Goal: Ask a question: Seek information or help from site administrators or community

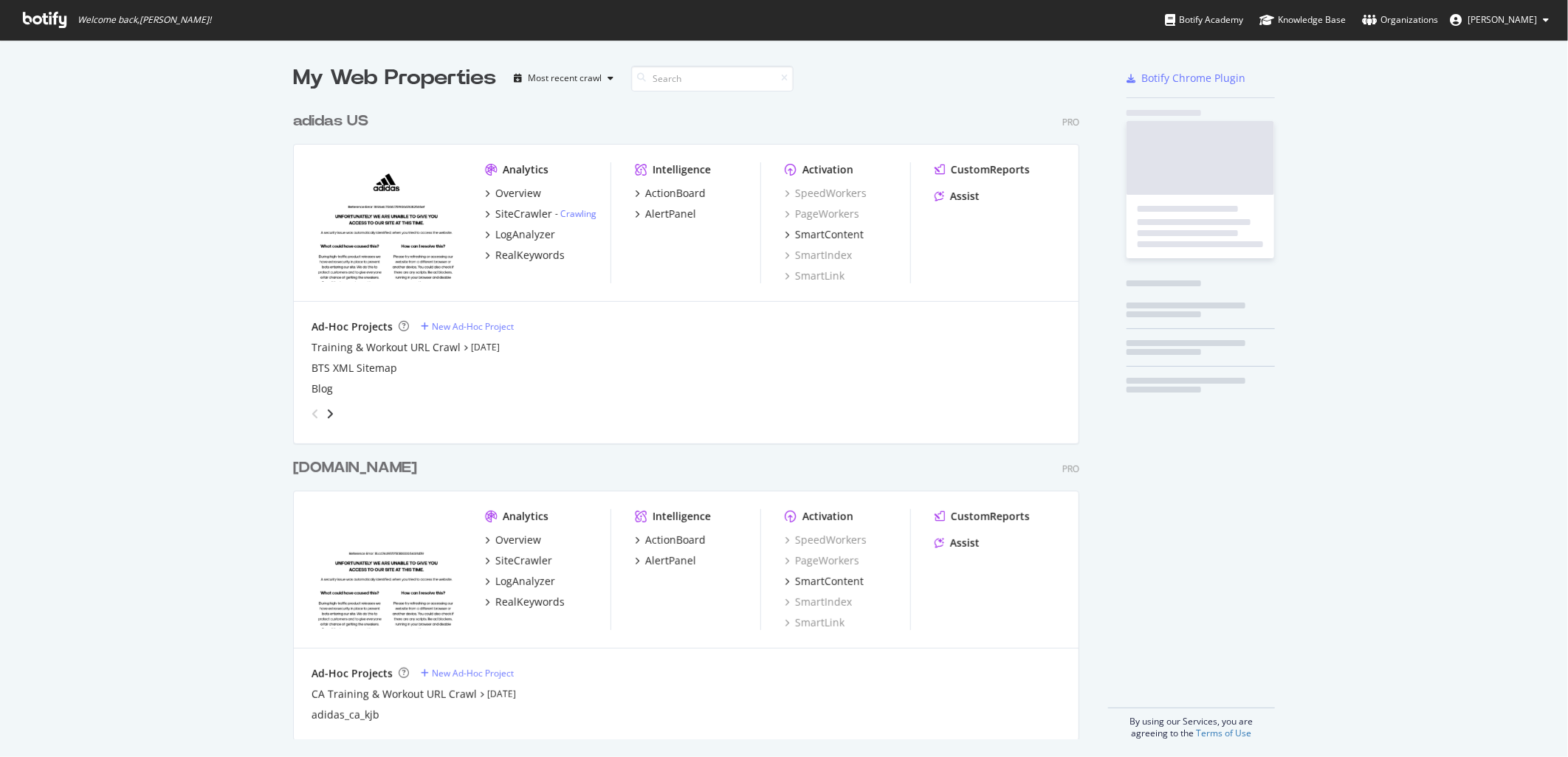
scroll to position [635, 785]
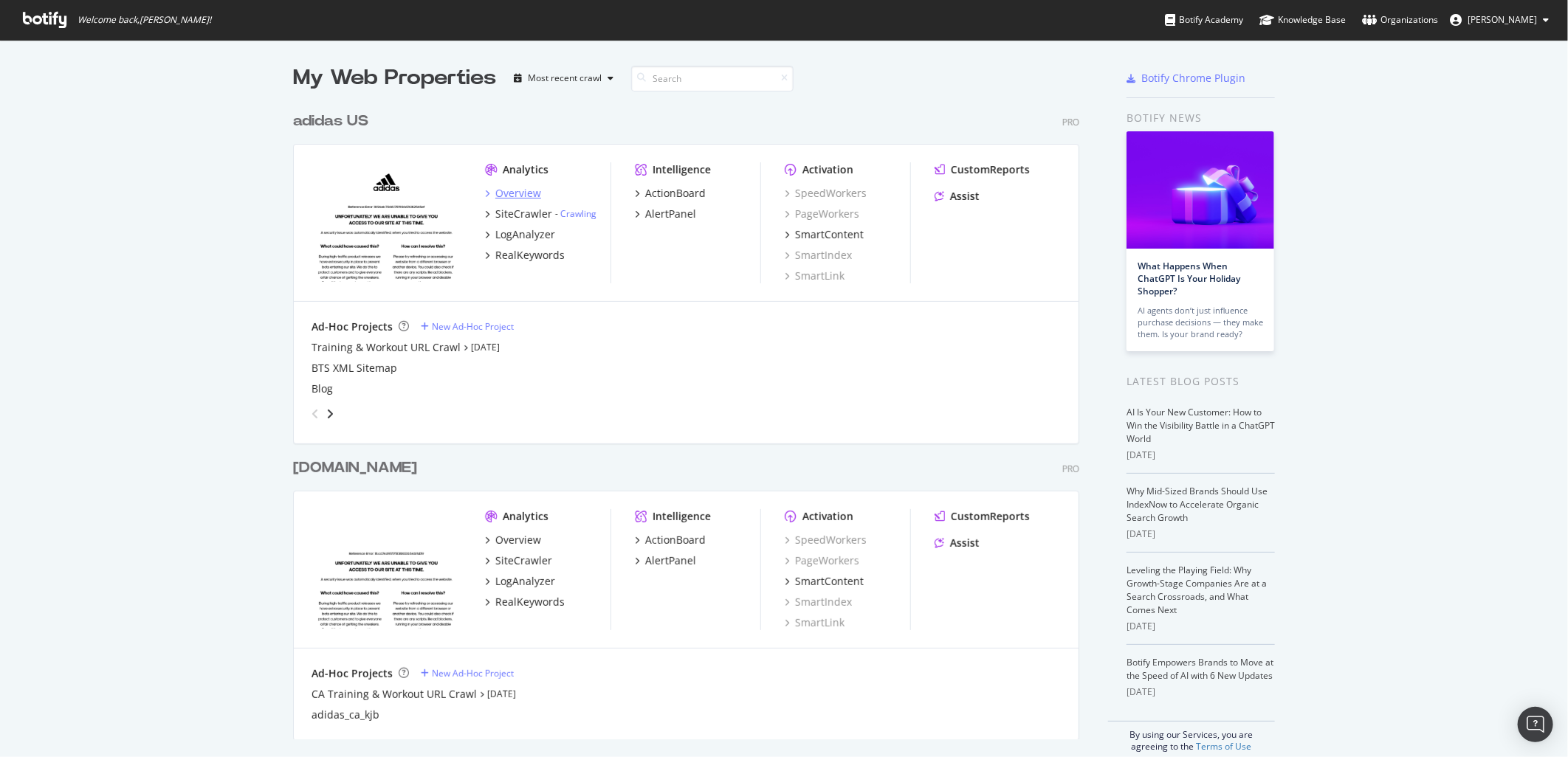
click at [512, 188] on div "Overview" at bounding box center [518, 194] width 45 height 15
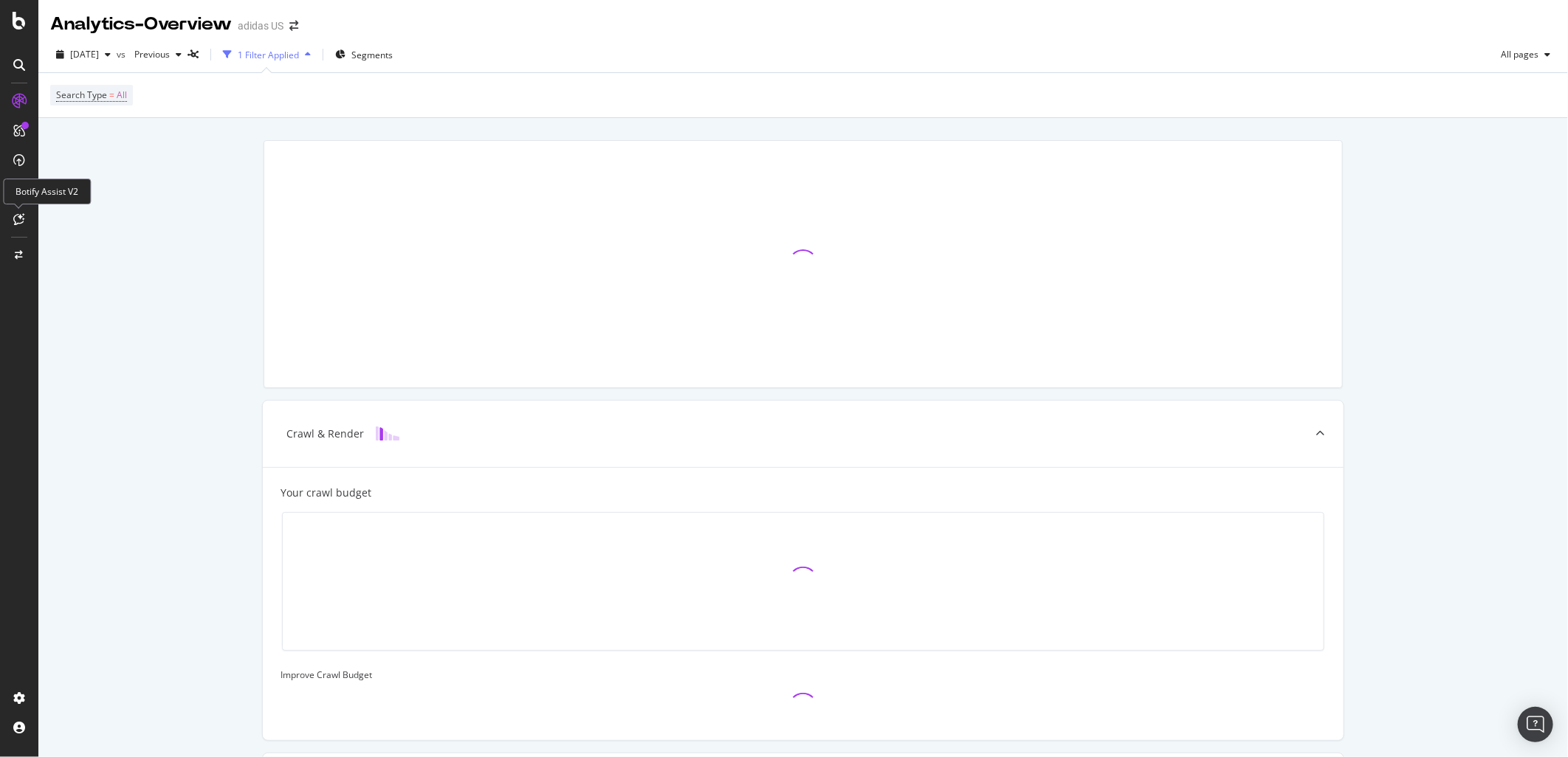
click at [8, 224] on div at bounding box center [19, 219] width 24 height 24
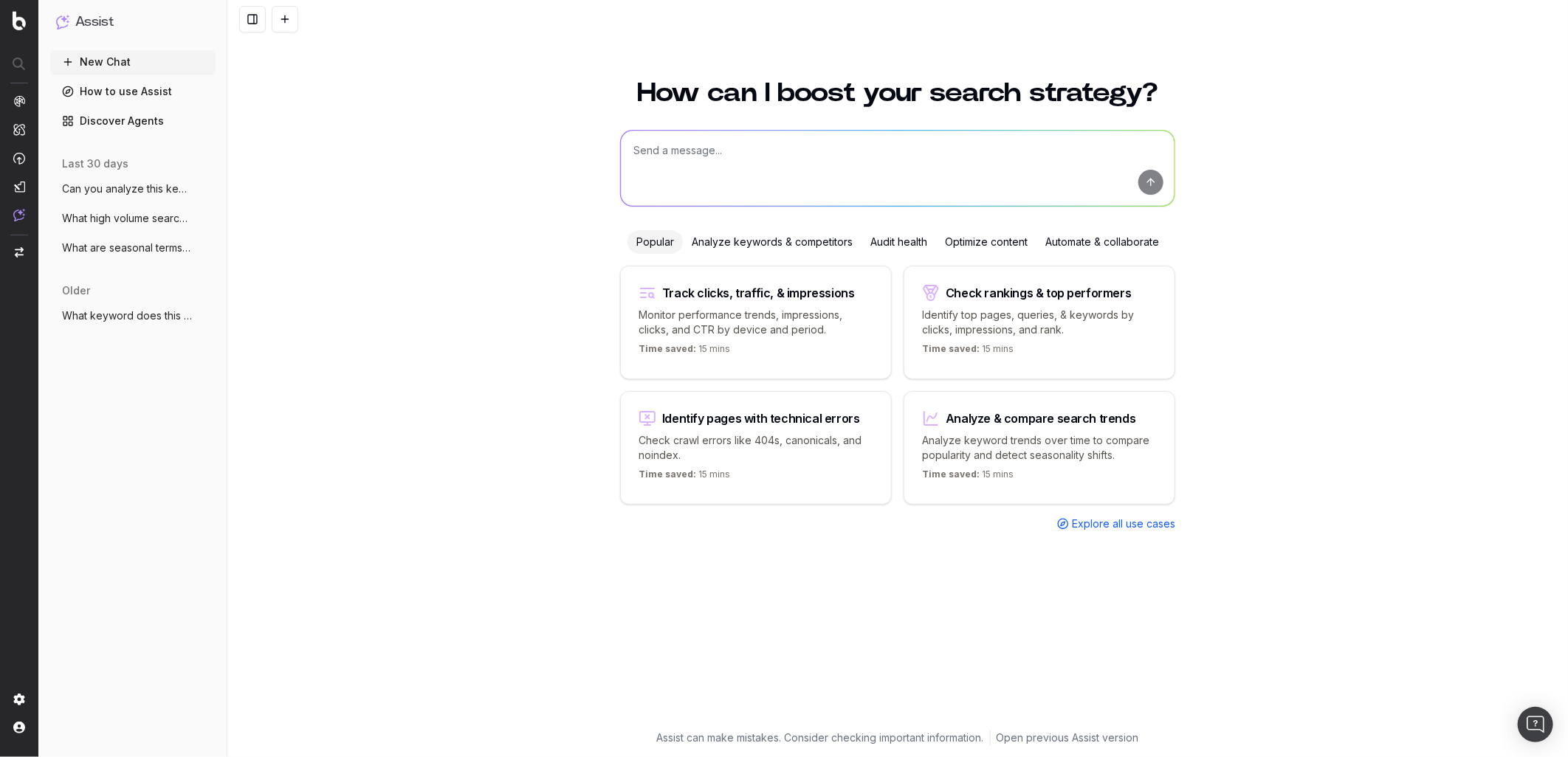
click at [924, 163] on textarea at bounding box center [897, 168] width 554 height 75
type textarea "can you analyze this botify data export and provide insights, trends/patterns, …"
type textarea "-"
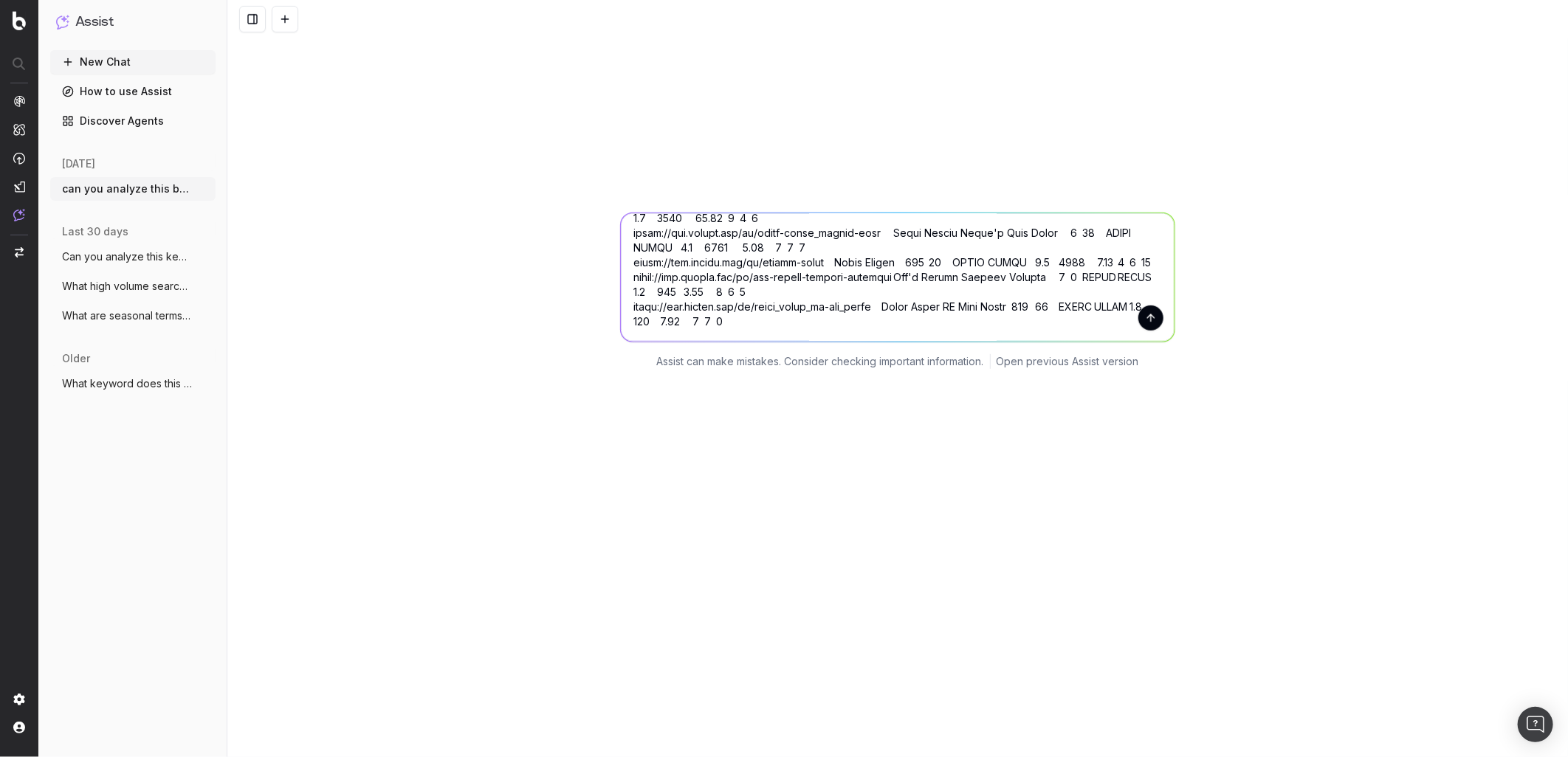
scroll to position [48, 0]
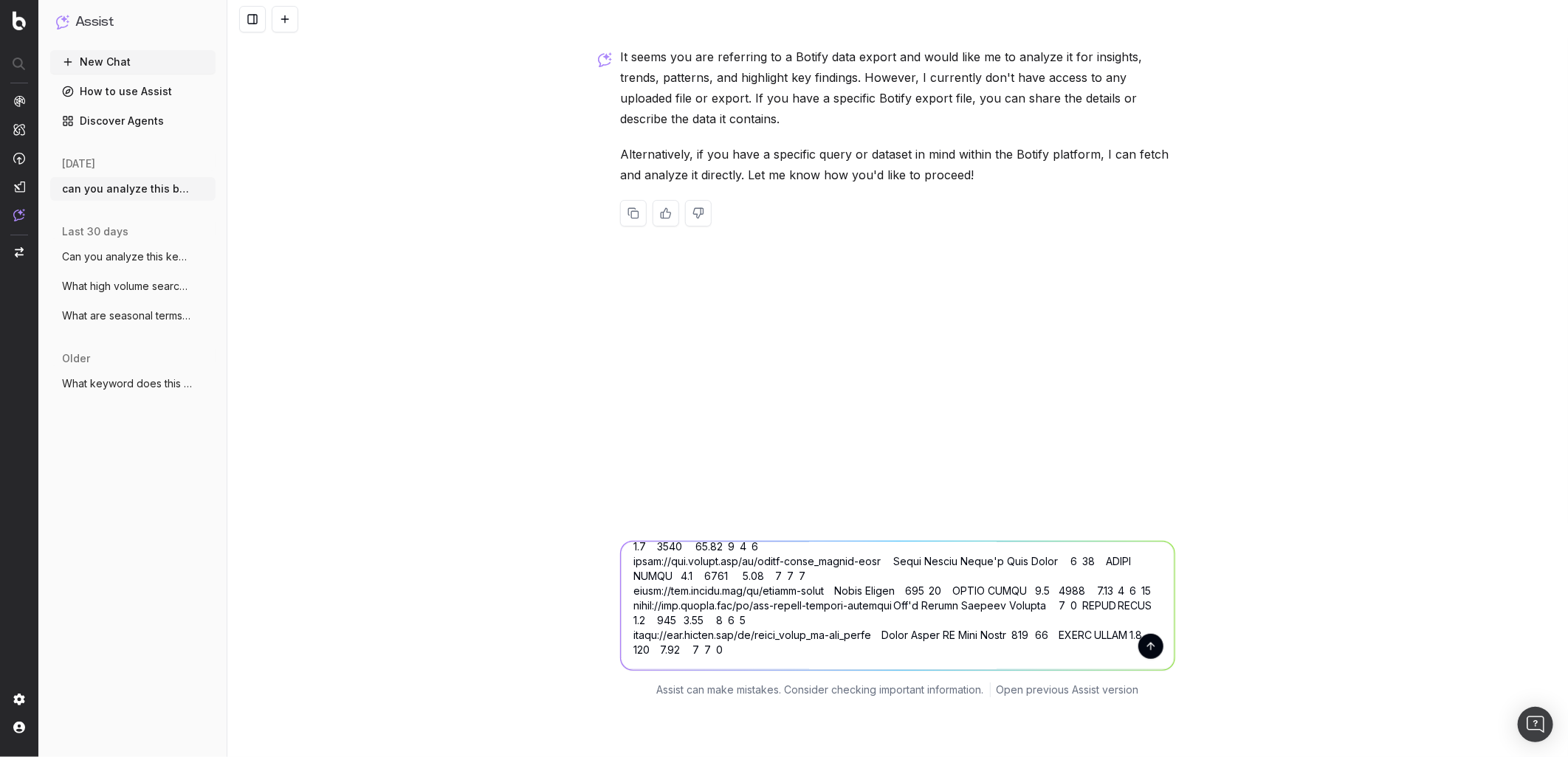
type textarea "Full URL First H1 No. of Unique Inlinks Product Count ATF Copy Exists Footer Co…"
click at [1156, 650] on button "submit" at bounding box center [1151, 647] width 25 height 25
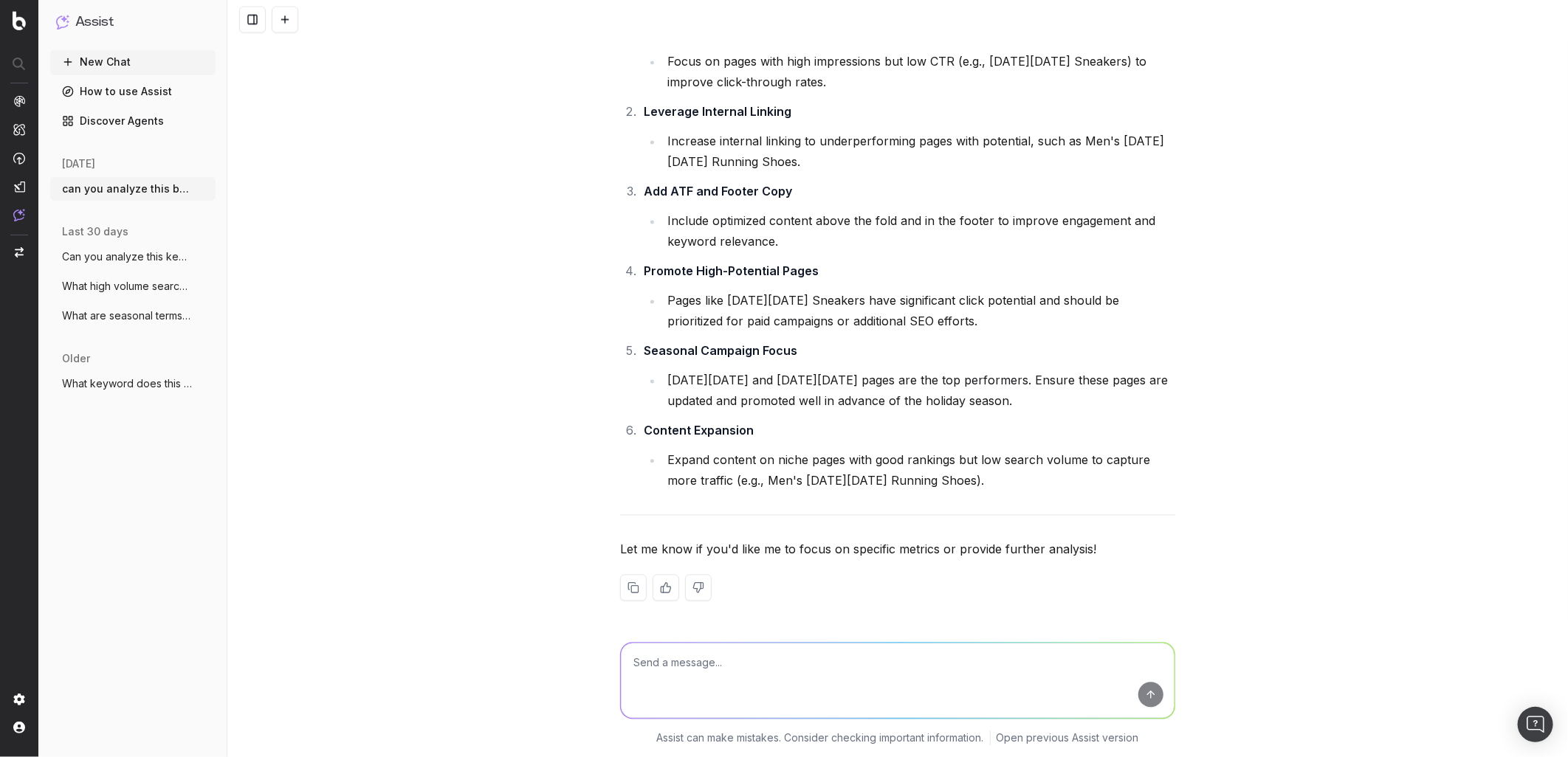
scroll to position [13214, 0]
click at [808, 676] on textarea at bounding box center [897, 680] width 554 height 75
drag, startPoint x: 806, startPoint y: 661, endPoint x: 922, endPoint y: 667, distance: 116.2
click at [910, 669] on textarea "what can you tell me about the URLs with the most clicks?" at bounding box center [897, 680] width 554 height 75
click at [923, 666] on textarea "what can you tell me about the URLs with the most clicks?" at bounding box center [897, 680] width 554 height 75
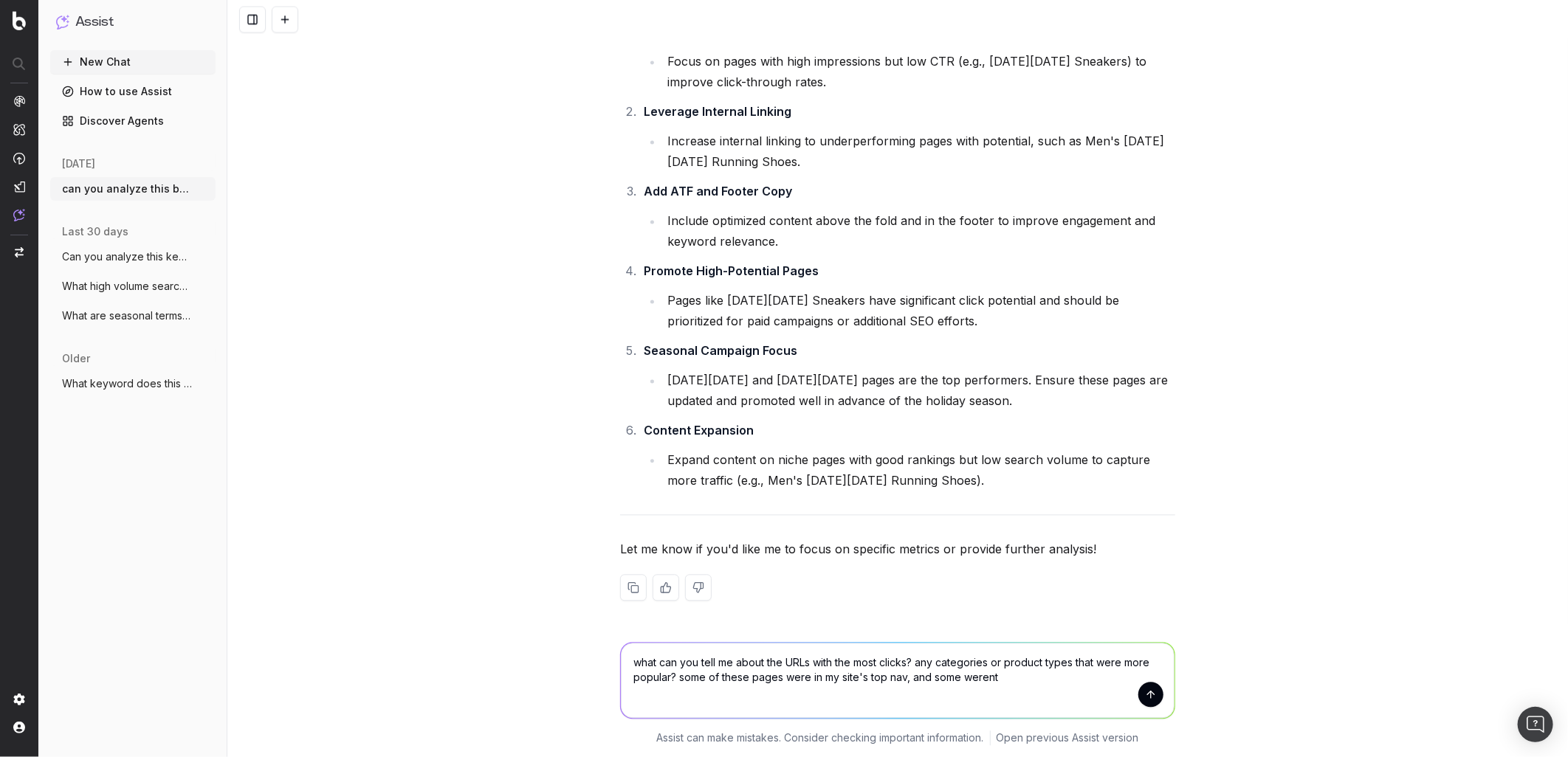
type textarea "what can you tell me about the URLs with the most clicks? any categories or pro…"
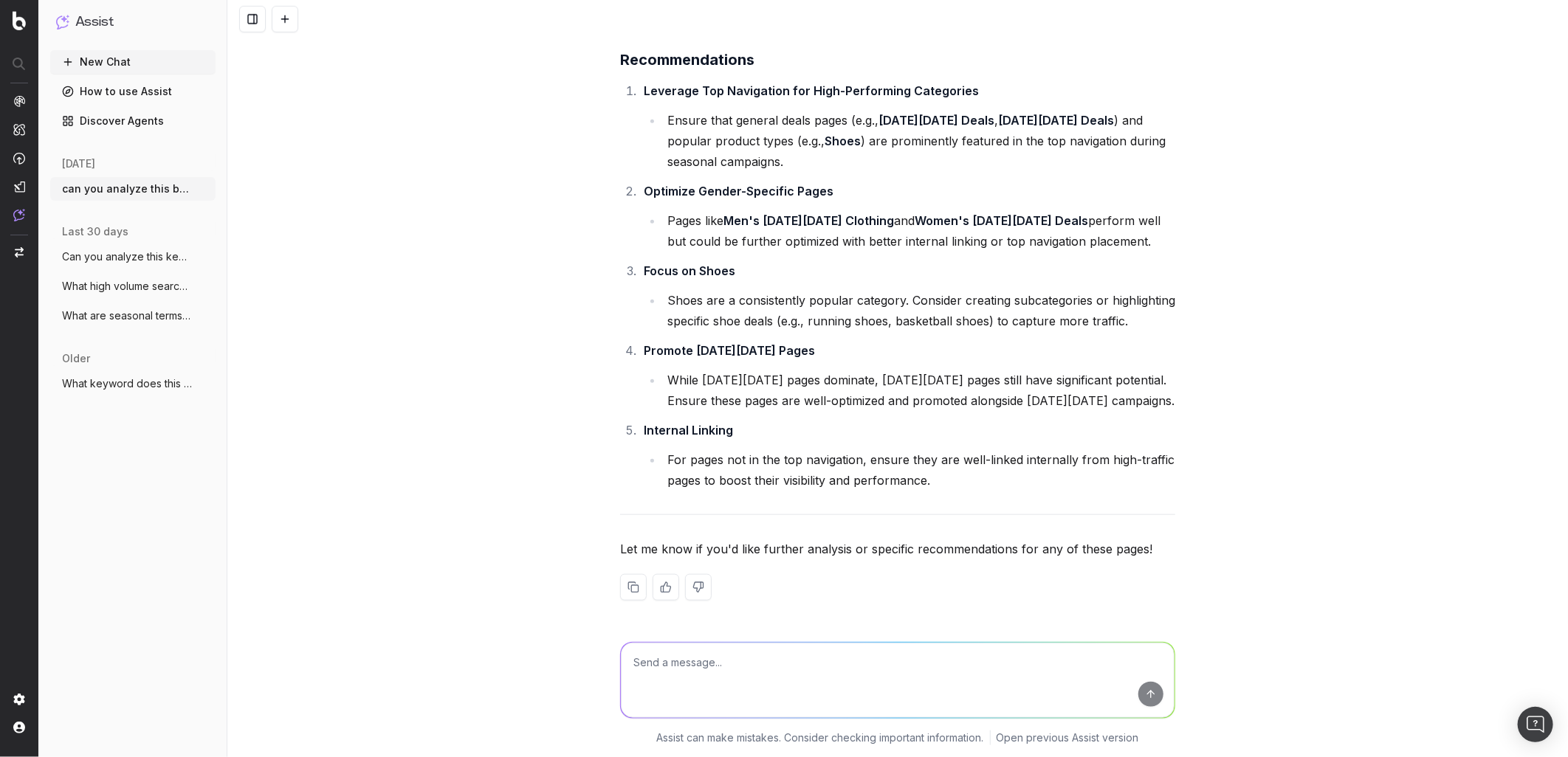
scroll to position [14886, 0]
type textarea "outside of these top pages, what others are there?"
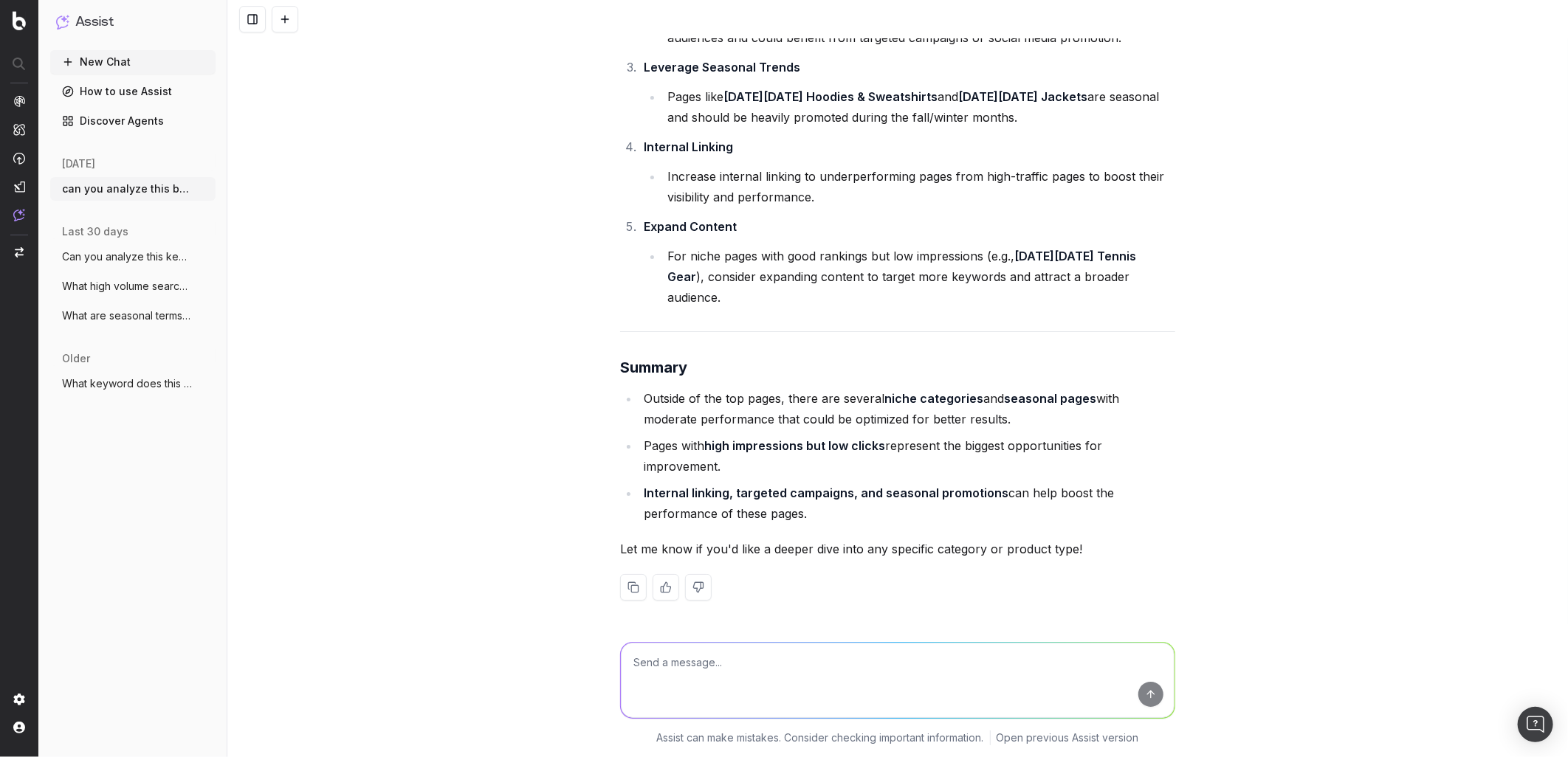
scroll to position [18222, 0]
click at [752, 679] on textarea at bounding box center [897, 680] width 554 height 75
type textarea "I noticed there's a lot of fleece URLs, is there an opporunity there with creat…"
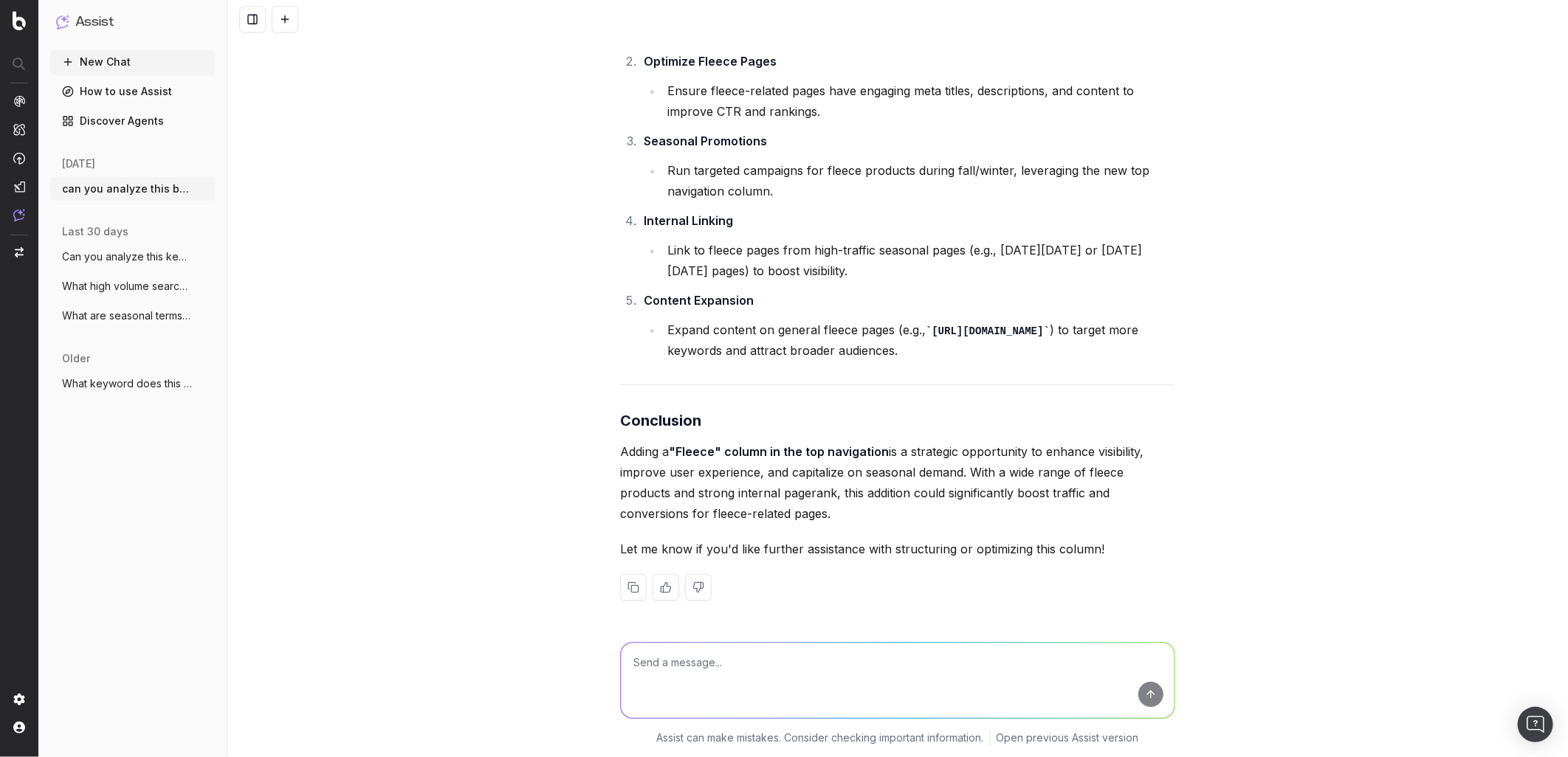
scroll to position [21323, 0]
